Goal: Navigation & Orientation: Find specific page/section

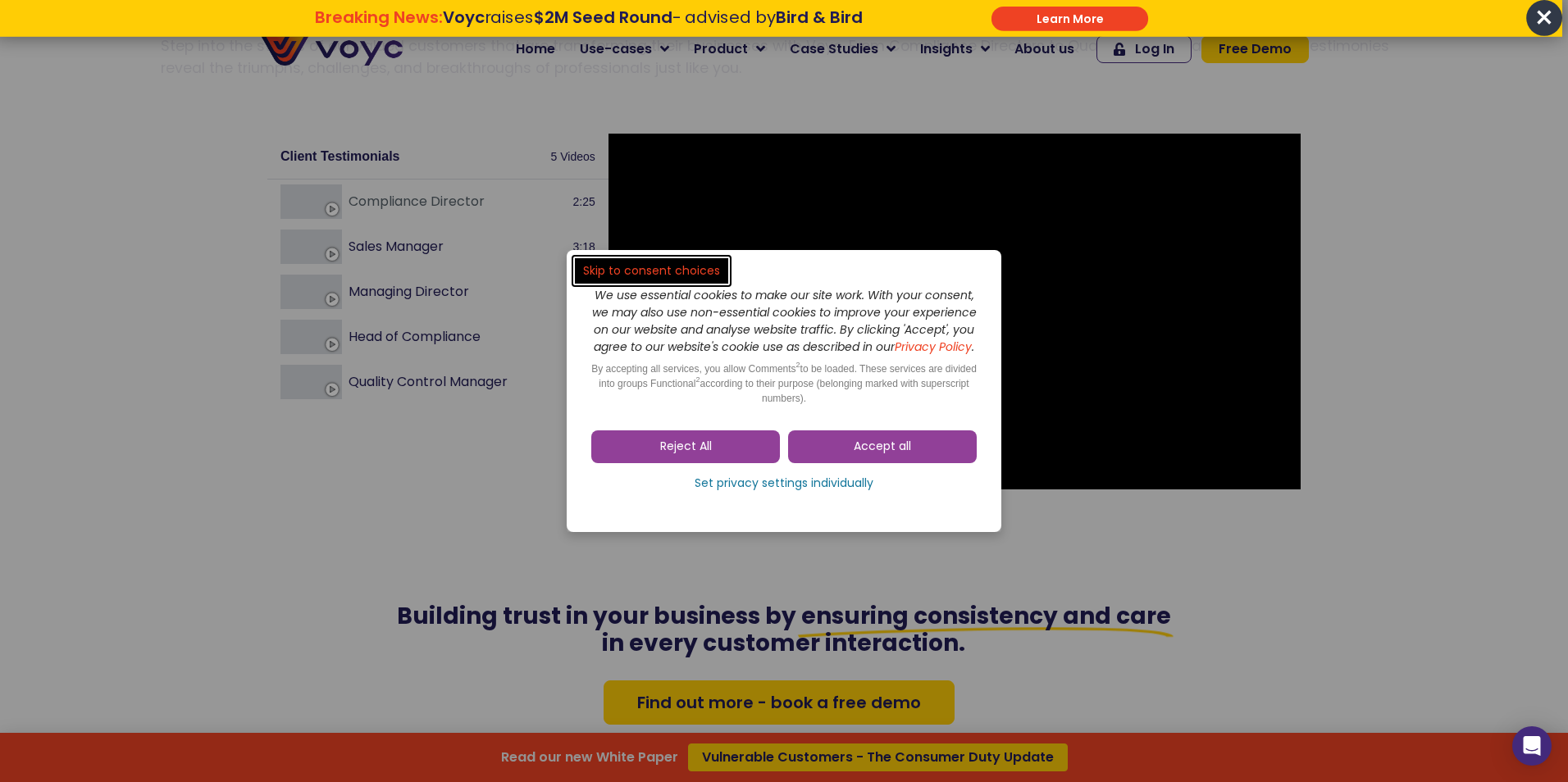
scroll to position [2298, 0]
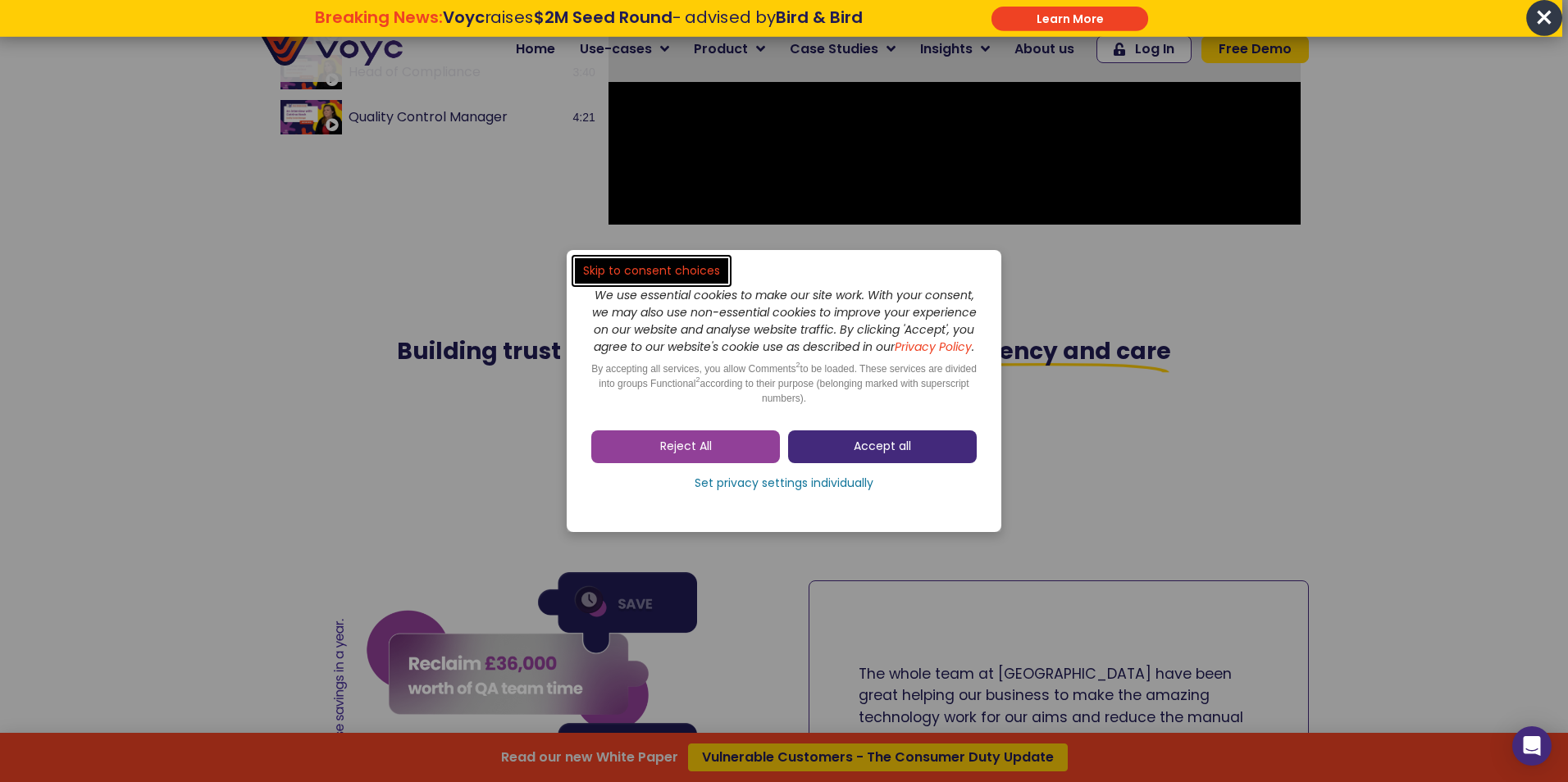
click at [811, 461] on link "Accept all" at bounding box center [882, 447] width 189 height 32
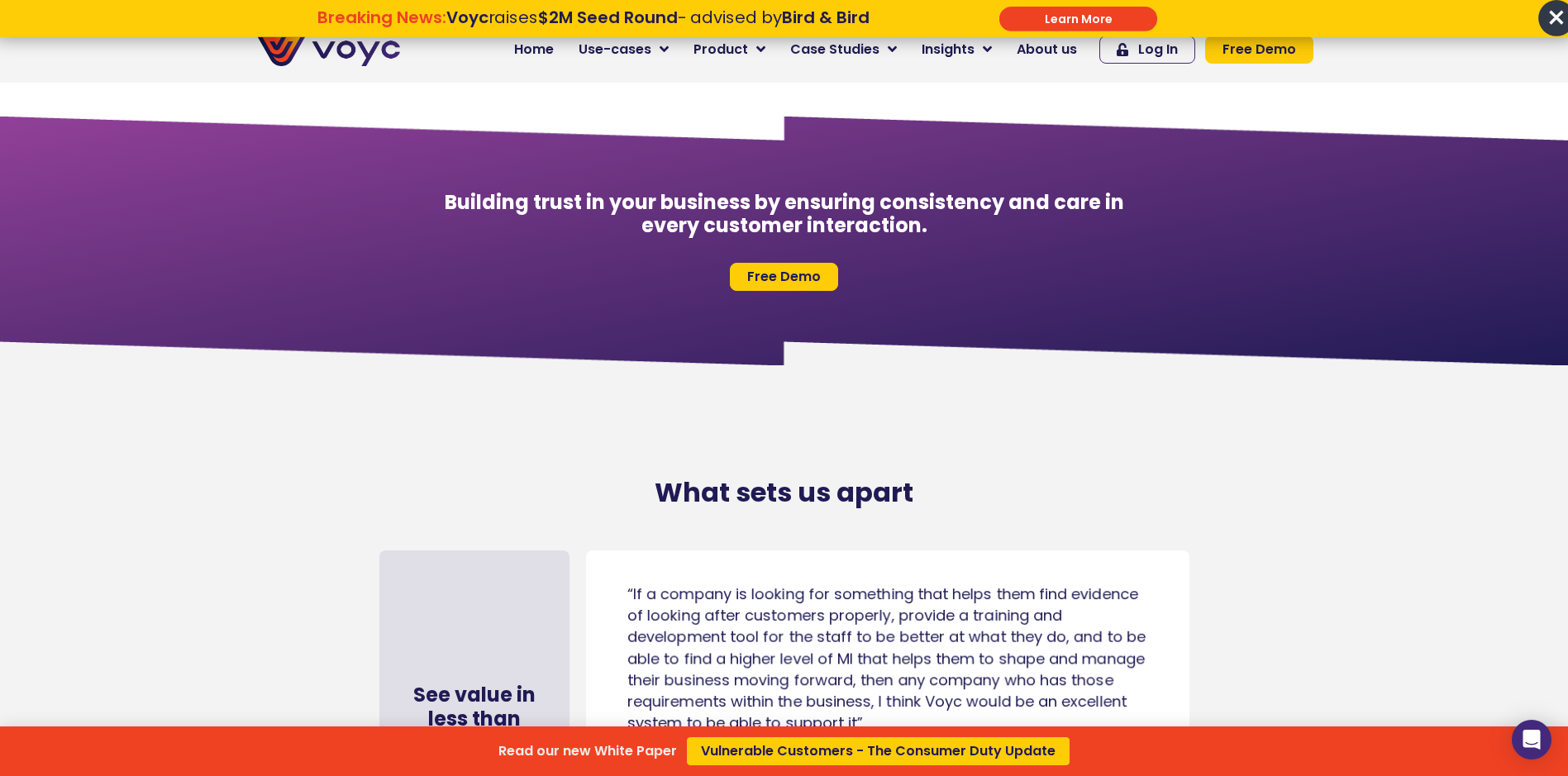
scroll to position [7599, 0]
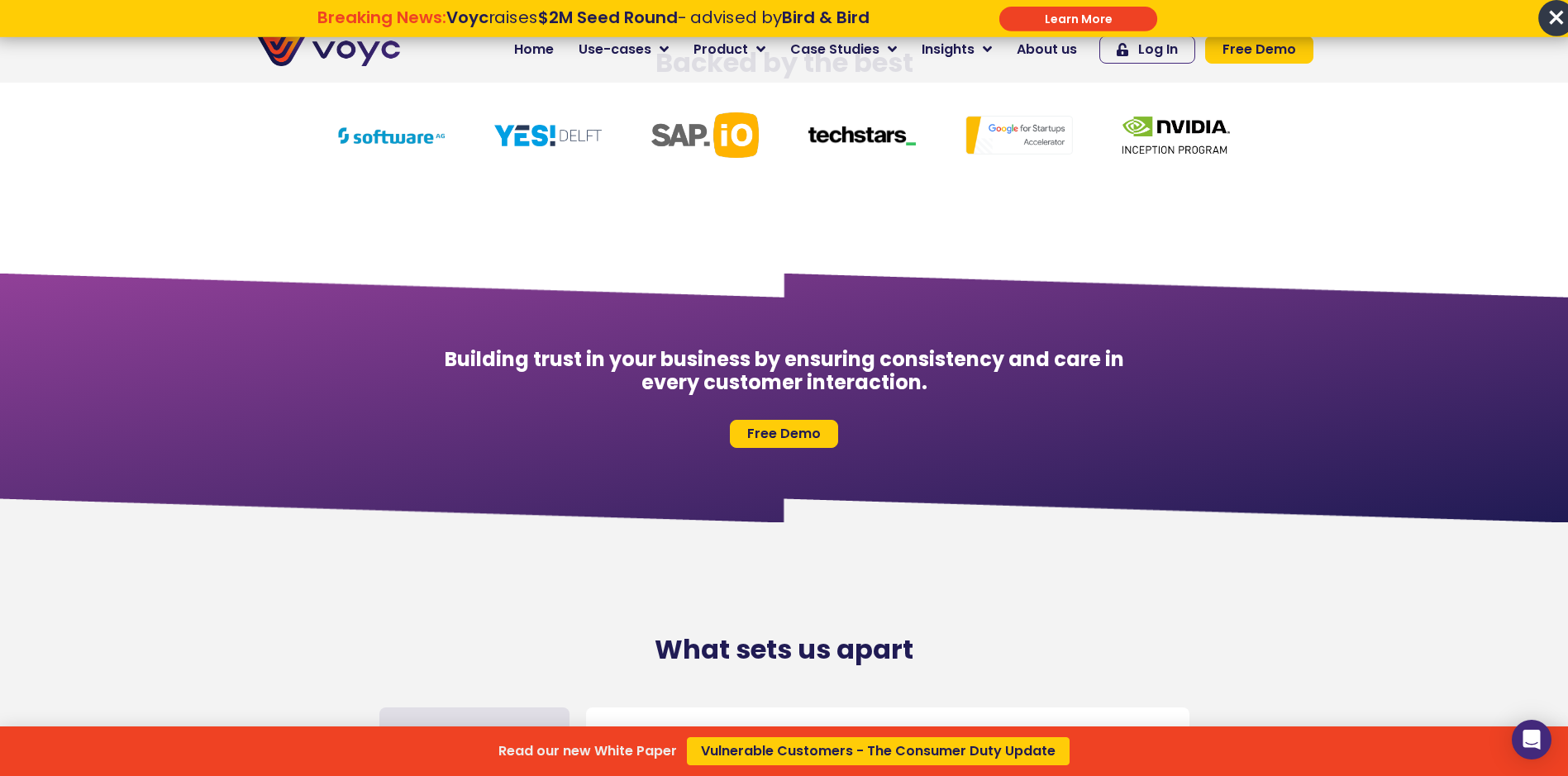
click at [1553, 16] on span "×" at bounding box center [1556, 18] width 37 height 37
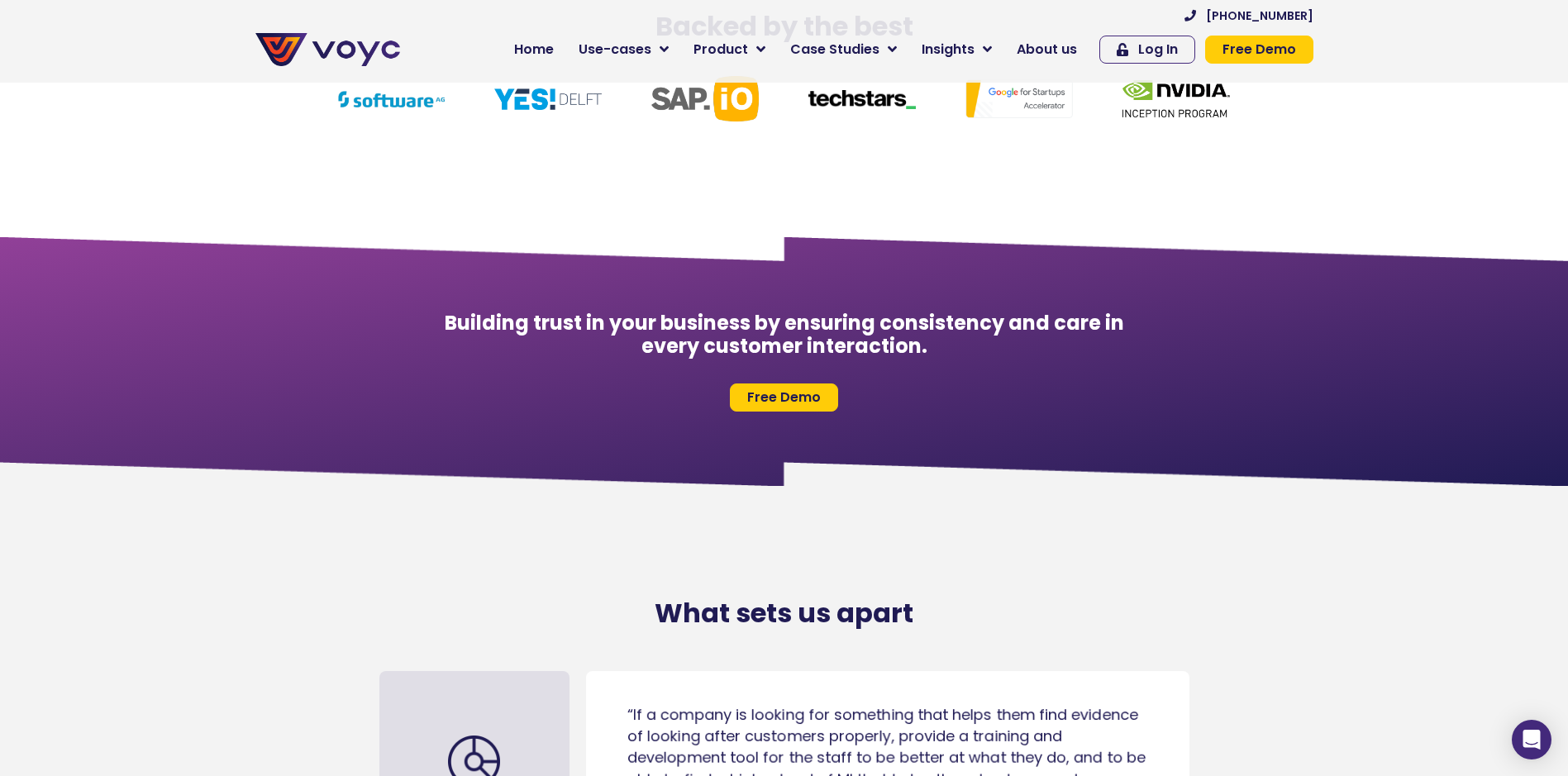
scroll to position [7765, 0]
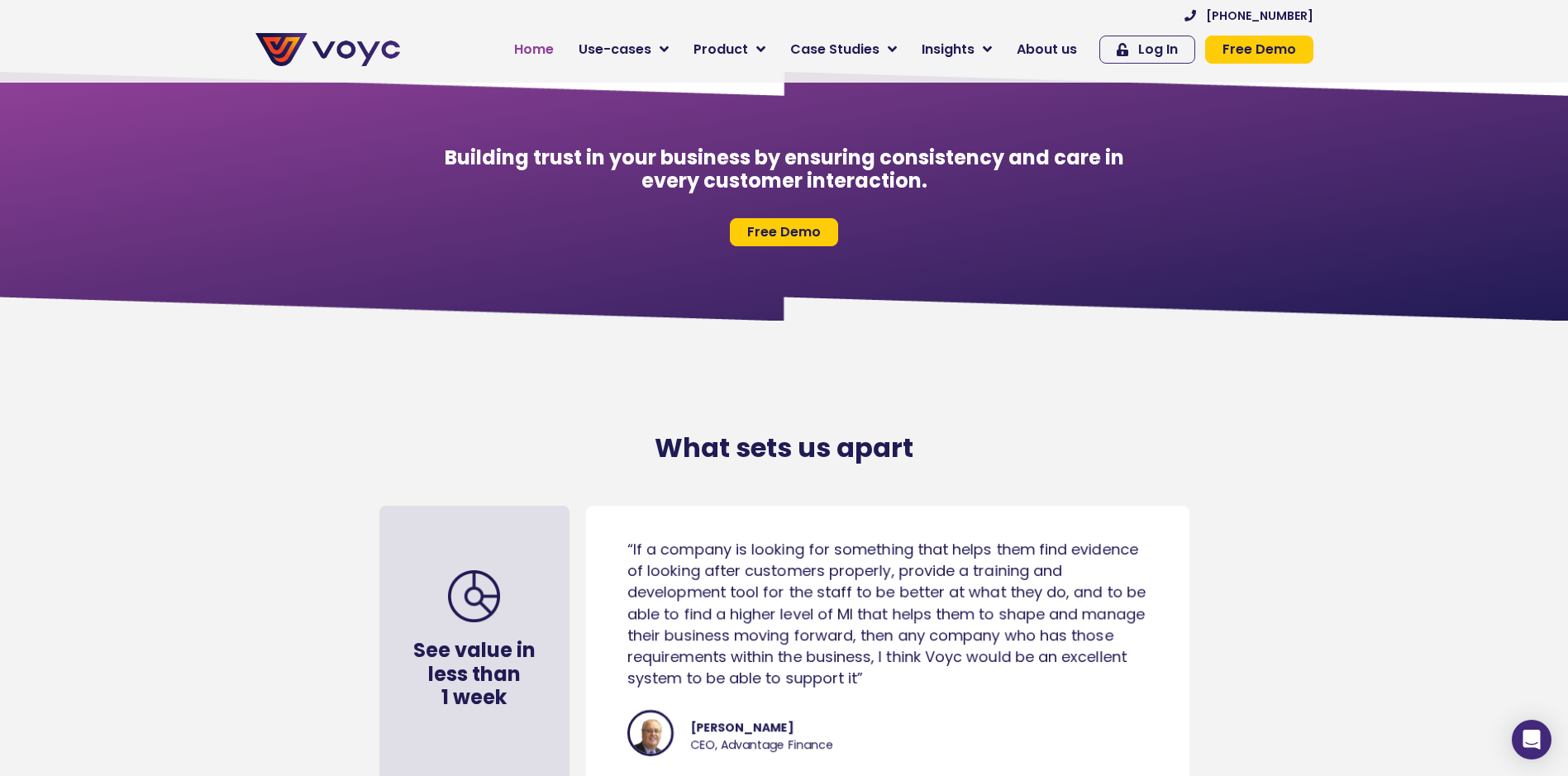
click at [554, 55] on span "Home" at bounding box center [534, 50] width 40 height 20
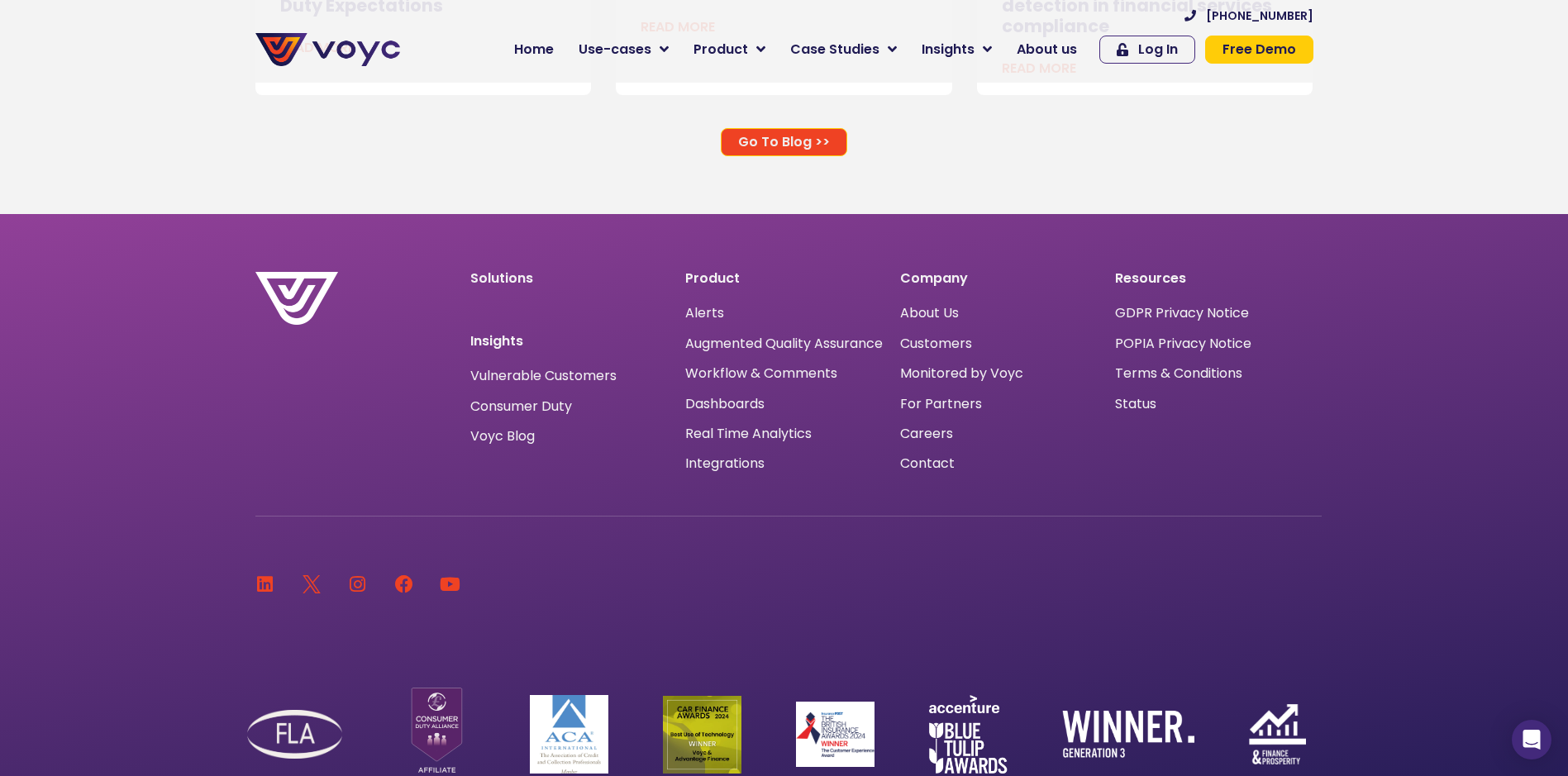
scroll to position [11117, 0]
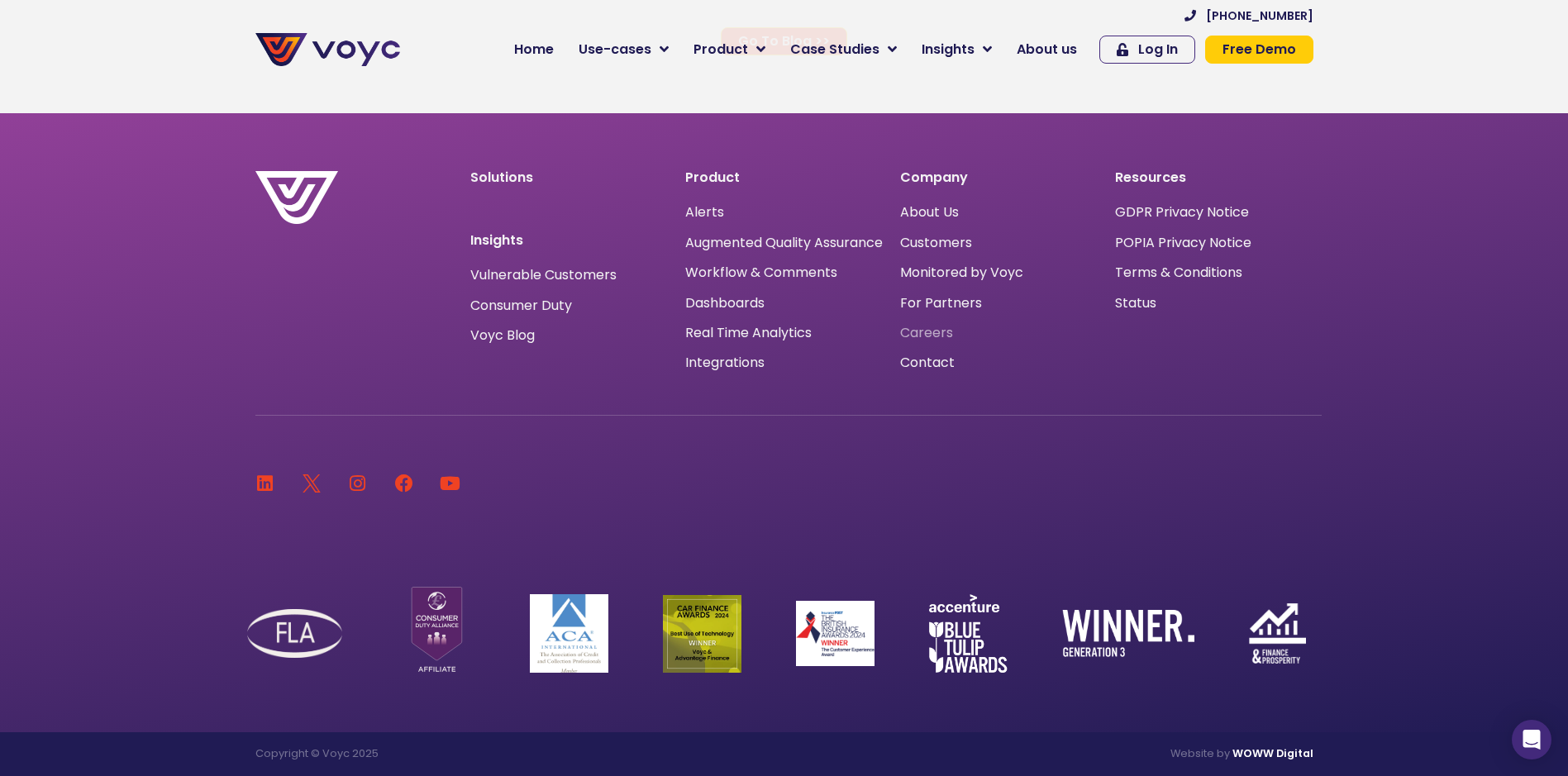
click at [933, 333] on span "Careers" at bounding box center [926, 333] width 53 height 0
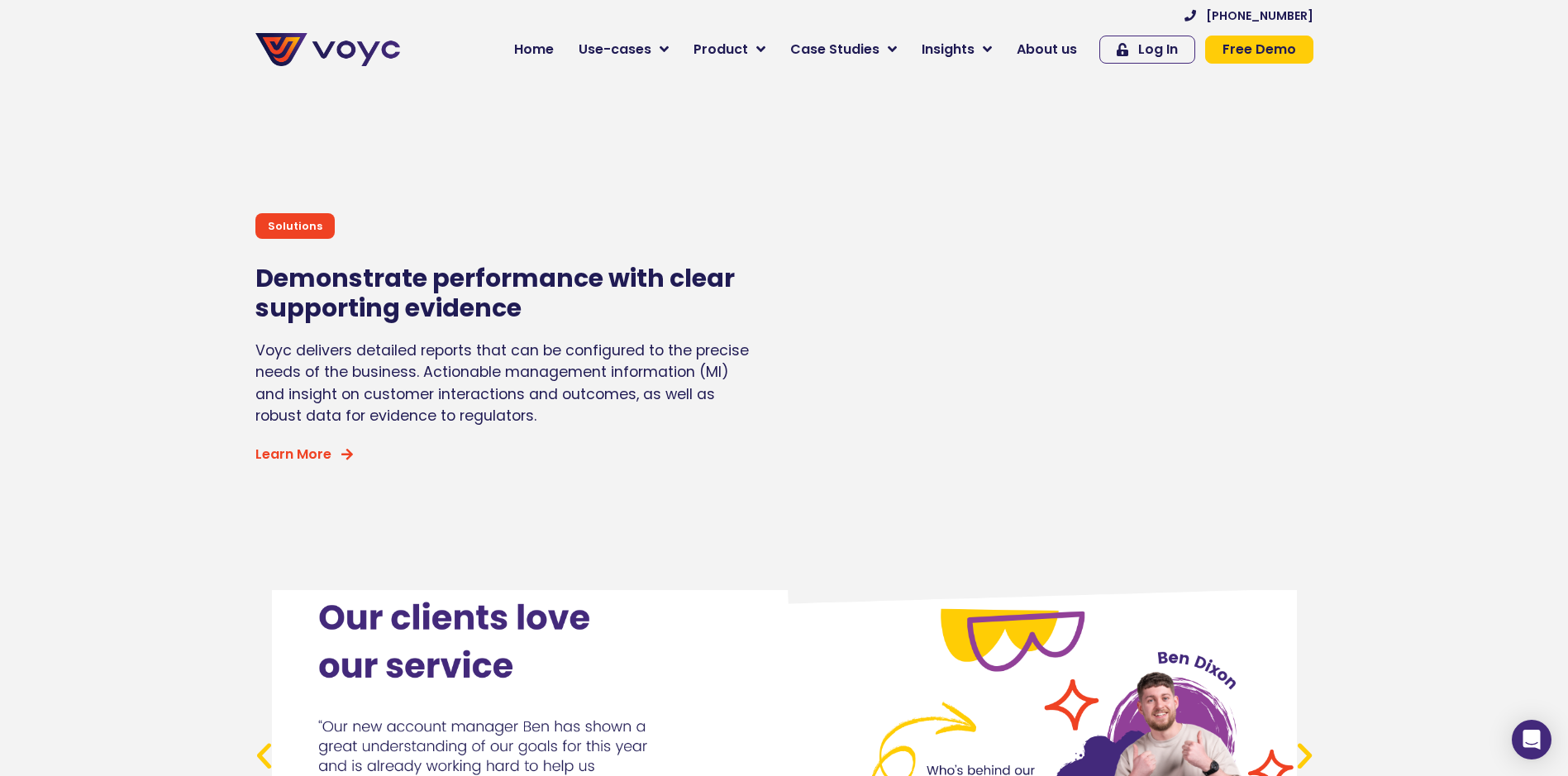
scroll to position [5662, 0]
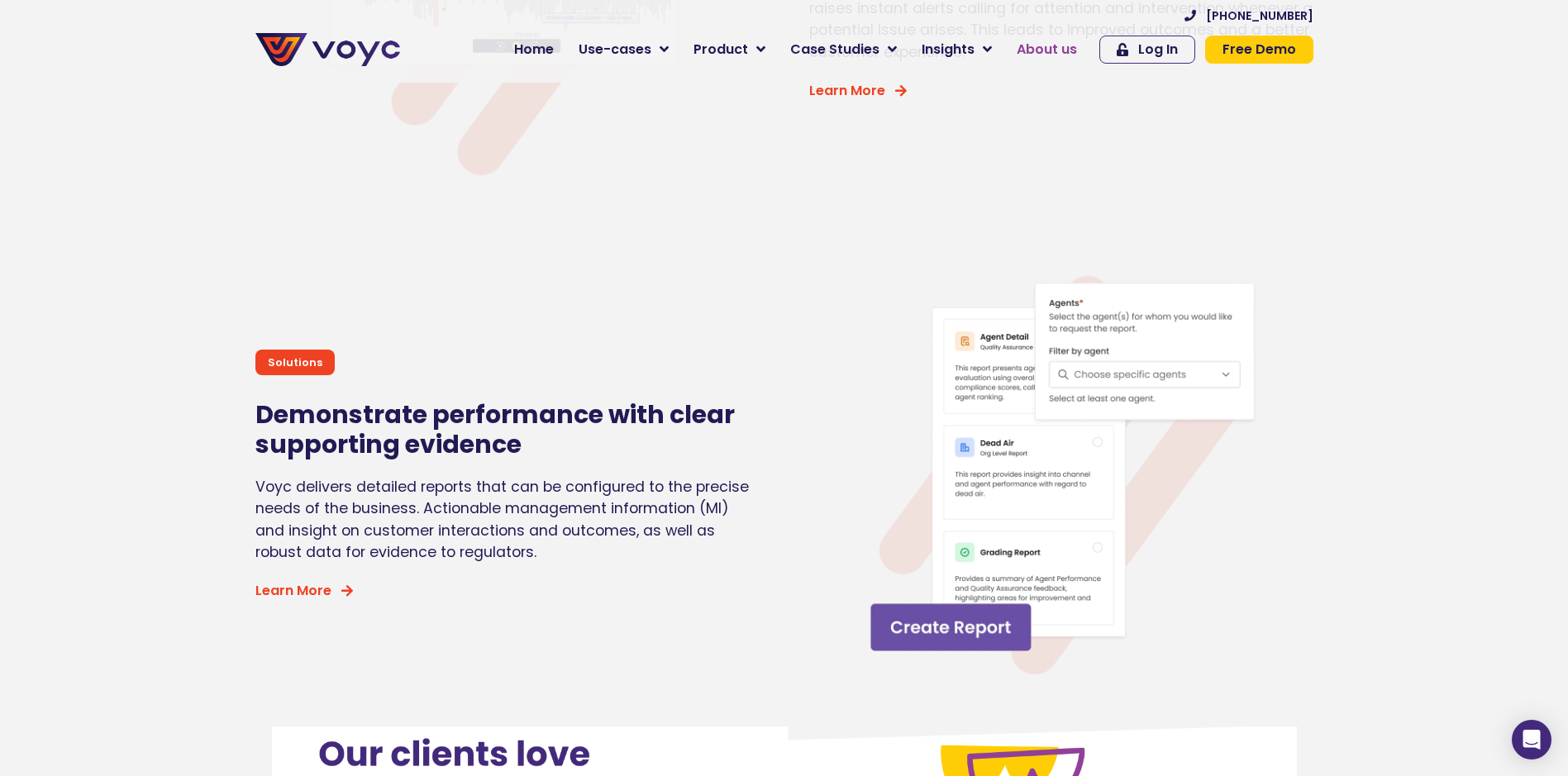
click at [1020, 54] on link "About us" at bounding box center [1047, 49] width 85 height 33
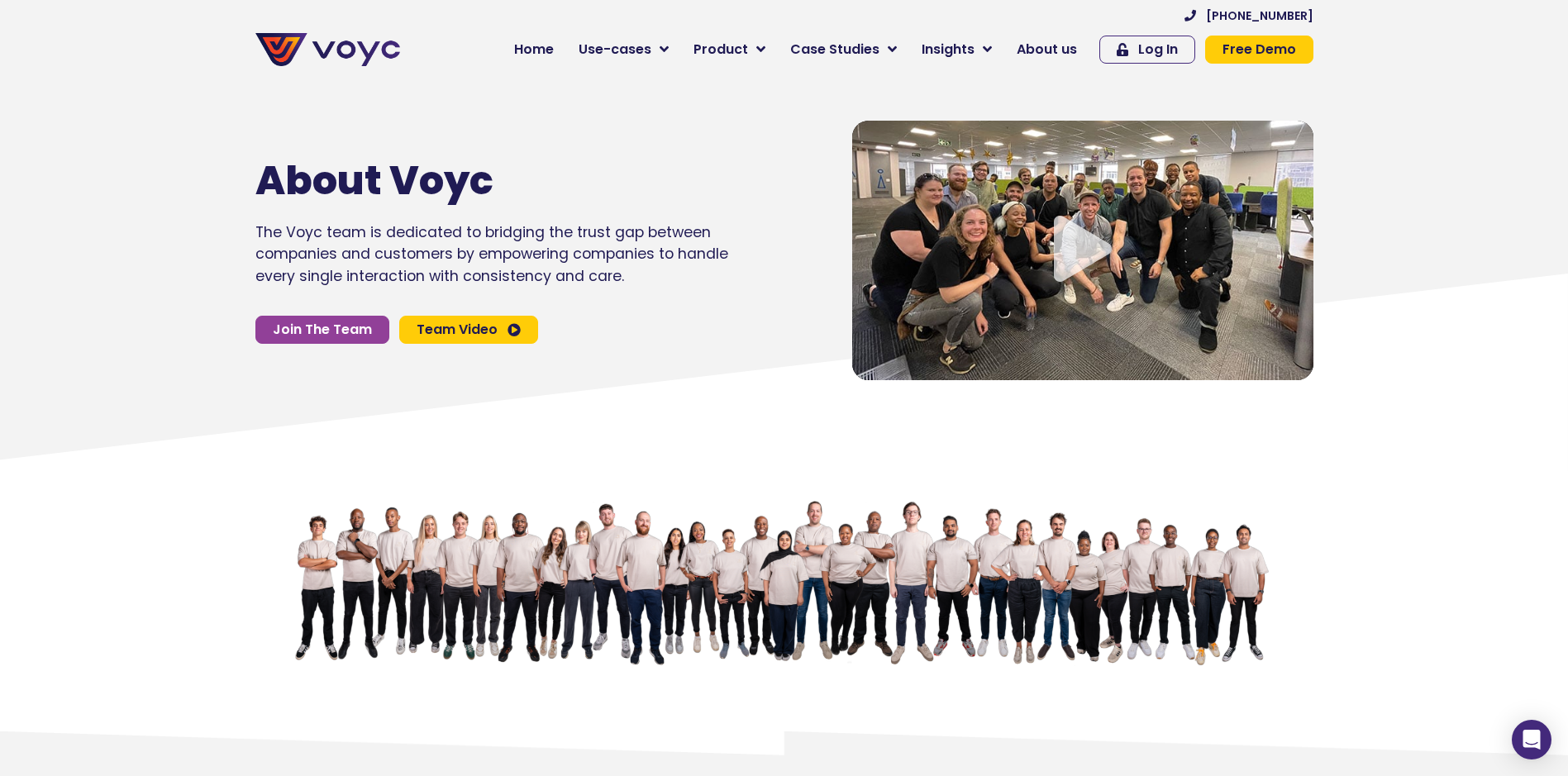
click at [1069, 227] on icon "Video play button" at bounding box center [1082, 249] width 57 height 66
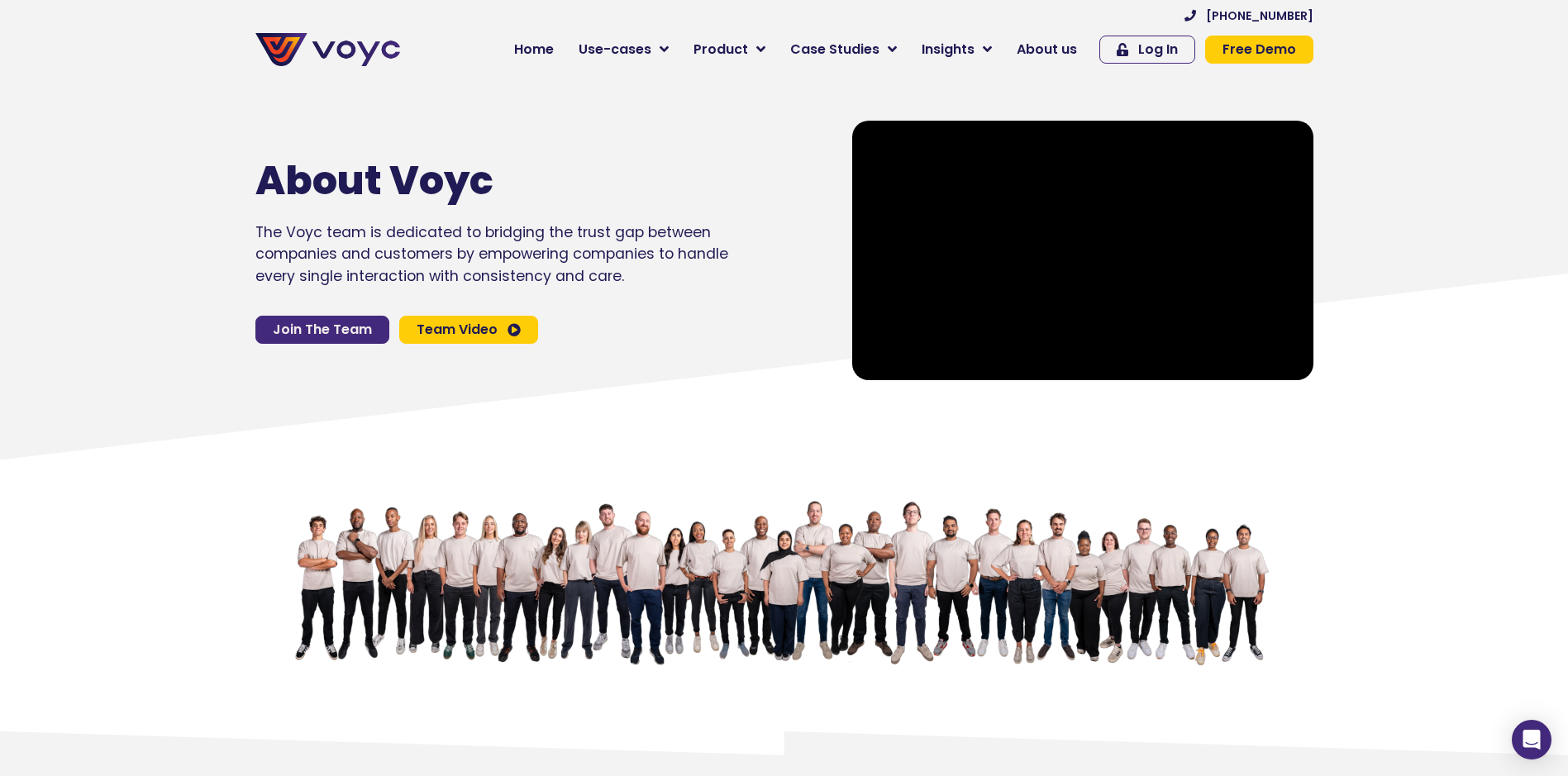
click at [322, 328] on span "Join The Team" at bounding box center [322, 329] width 99 height 13
